Goal: Information Seeking & Learning: Learn about a topic

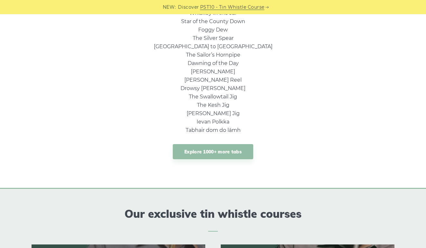
scroll to position [500, 0]
click at [214, 152] on link "Explore 1000+ more tabs" at bounding box center [213, 151] width 80 height 15
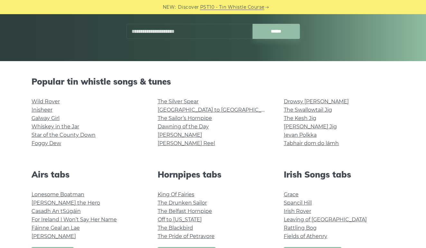
scroll to position [116, 0]
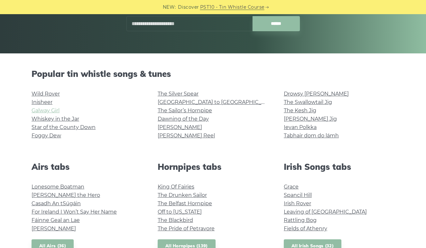
click at [54, 112] on link "Galway Girl" at bounding box center [46, 111] width 28 height 6
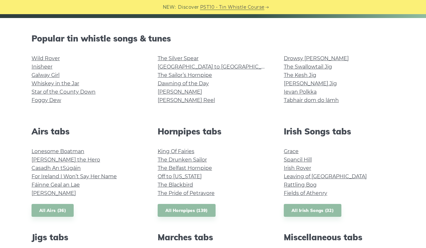
scroll to position [154, 0]
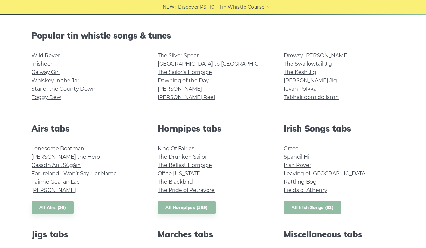
click at [301, 208] on link "All Irish Songs (32)" at bounding box center [313, 207] width 58 height 13
click at [309, 208] on link "All Irish Songs (32)" at bounding box center [313, 207] width 58 height 13
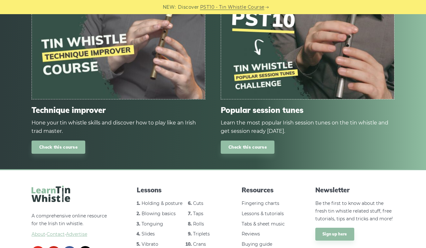
scroll to position [369, 0]
click at [78, 141] on link "Check this course" at bounding box center [59, 147] width 54 height 13
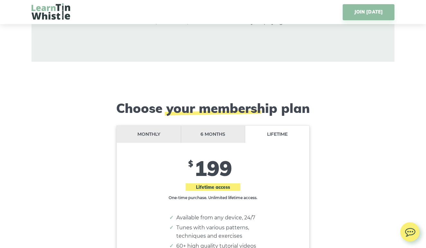
scroll to position [5165, 0]
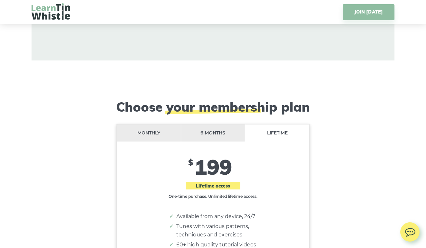
click at [156, 125] on li "Monthly" at bounding box center [149, 133] width 64 height 17
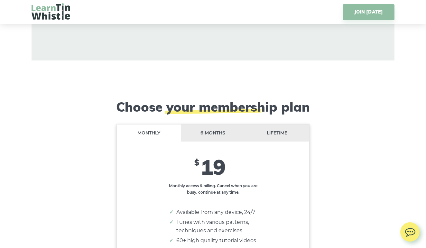
click at [218, 125] on li "6 months" at bounding box center [213, 133] width 64 height 17
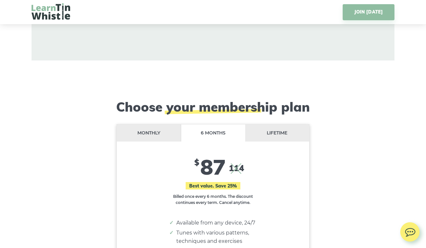
click at [272, 125] on li "Lifetime" at bounding box center [277, 133] width 64 height 17
